Goal: Find specific page/section: Find specific page/section

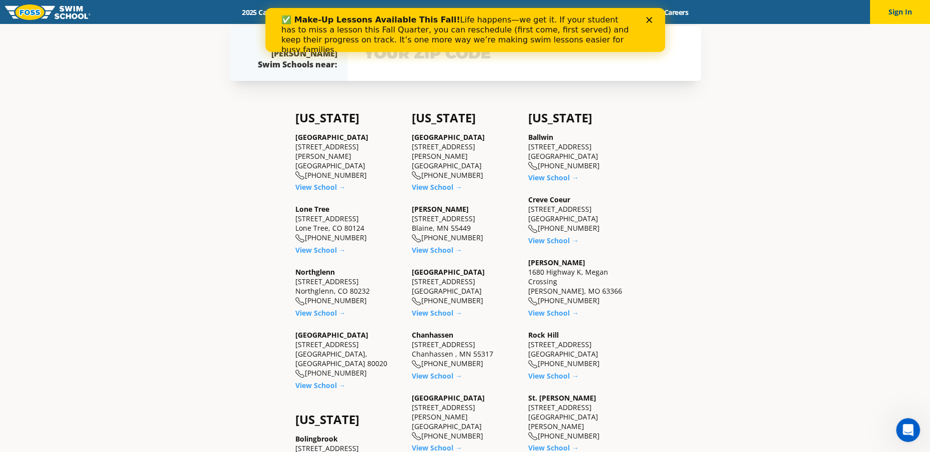
click at [646, 23] on div "✅ Make-Up Lessons Available This Fall! Life happens—we get it. If your student …" at bounding box center [465, 35] width 368 height 46
click at [648, 17] on icon "Close" at bounding box center [649, 20] width 6 height 6
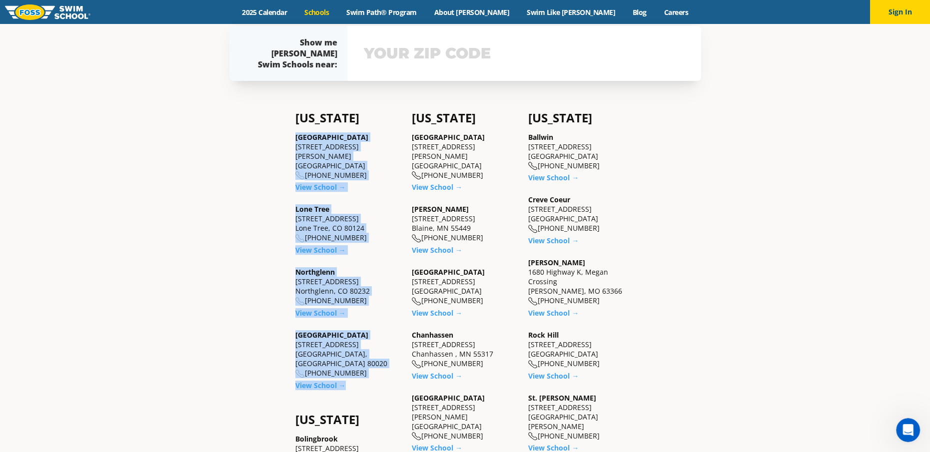
drag, startPoint x: 357, startPoint y: 368, endPoint x: 265, endPoint y: 127, distance: 257.3
drag, startPoint x: 265, startPoint y: 127, endPoint x: 320, endPoint y: 150, distance: 59.1
copy div "[GEOGRAPHIC_DATA] [STREET_ADDRESS][PERSON_NAME] (983) 203-[GEOGRAPHIC_DATA] → […"
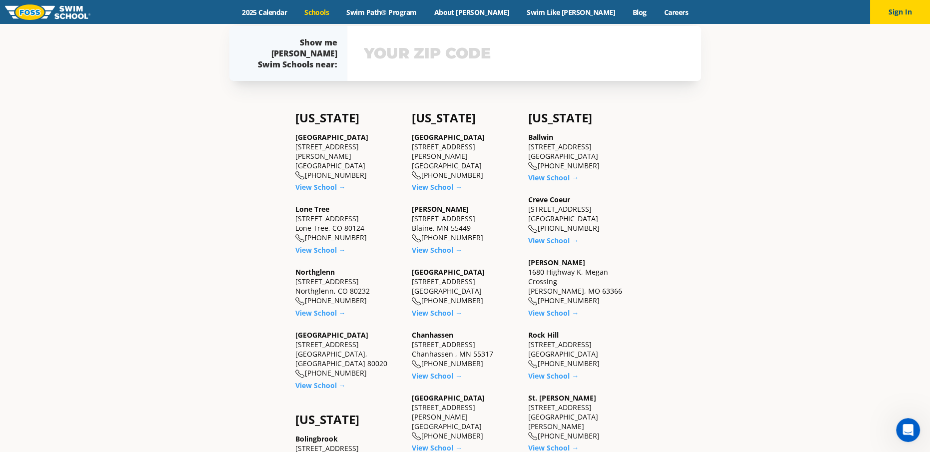
click at [145, 108] on div "Find a Swim School Near You Find a Swim School Near You [PERSON_NAME][GEOGRAPHI…" at bounding box center [465, 410] width 930 height 1404
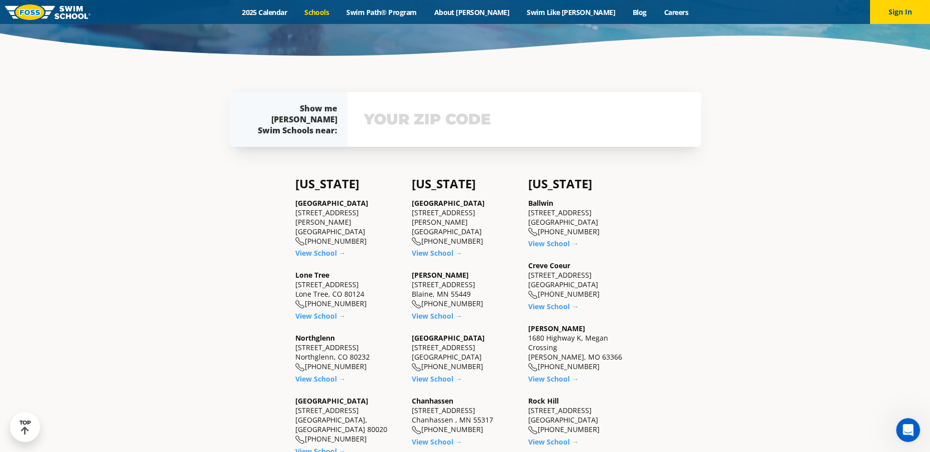
scroll to position [250, 0]
click at [387, 119] on input "text" at bounding box center [524, 119] width 326 height 29
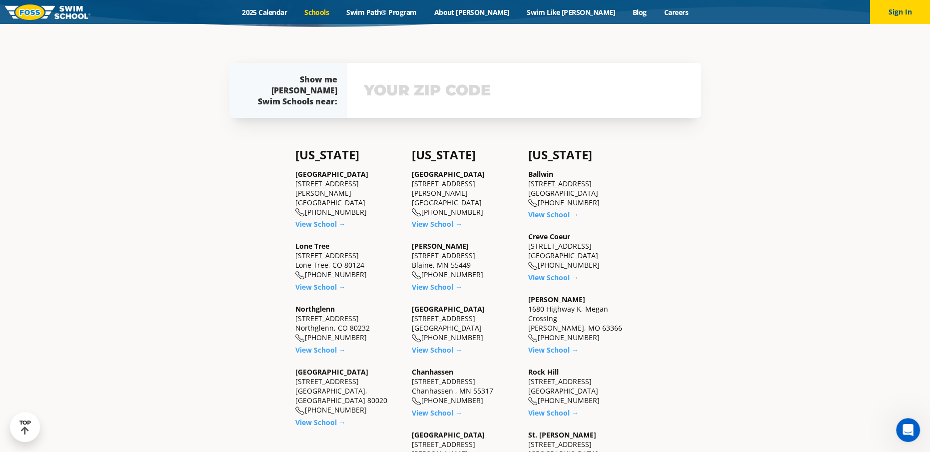
scroll to position [292, 0]
